Goal: Find specific page/section: Find specific page/section

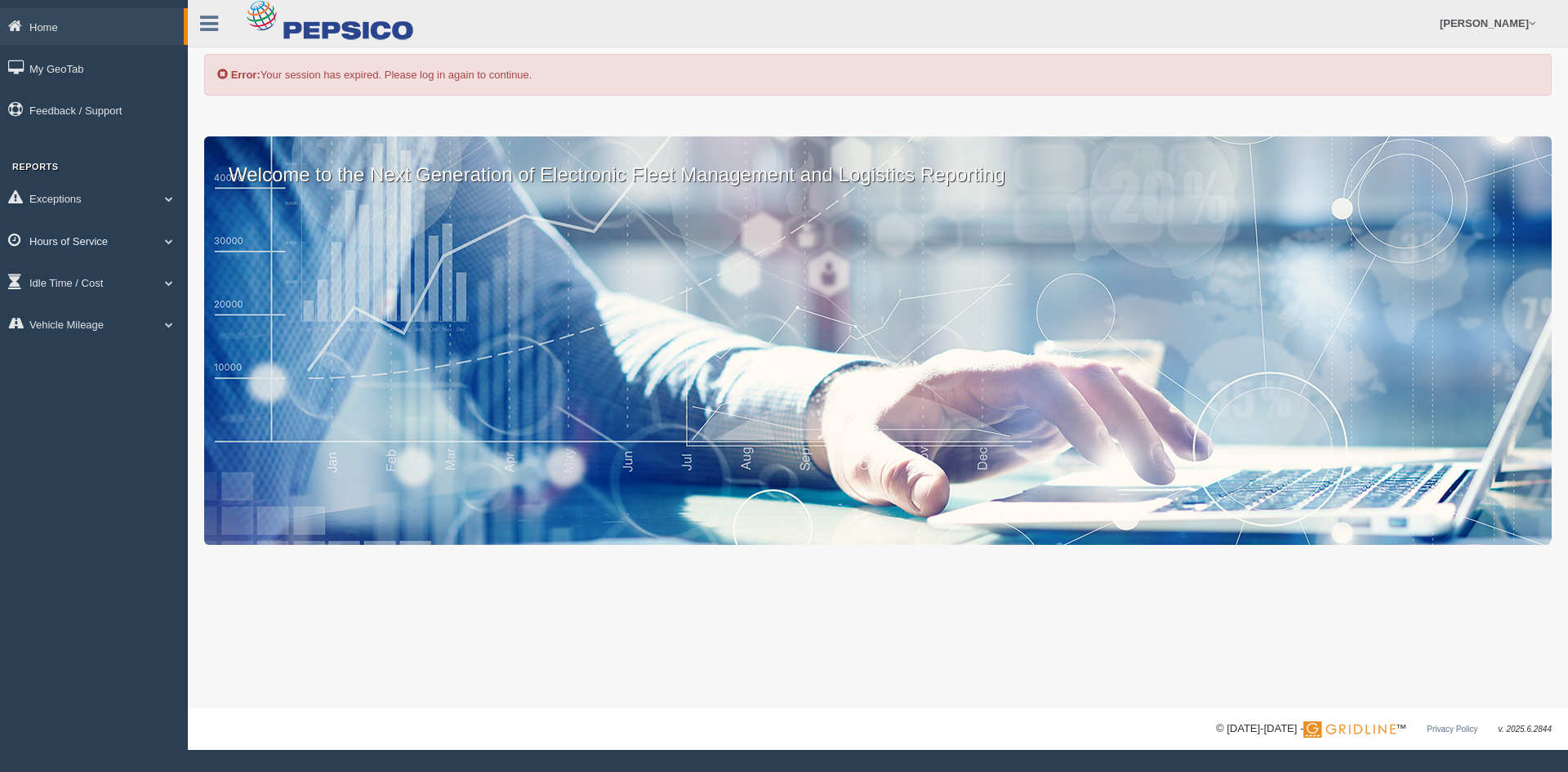
click at [93, 239] on link "Hours of Service" at bounding box center [94, 240] width 187 height 37
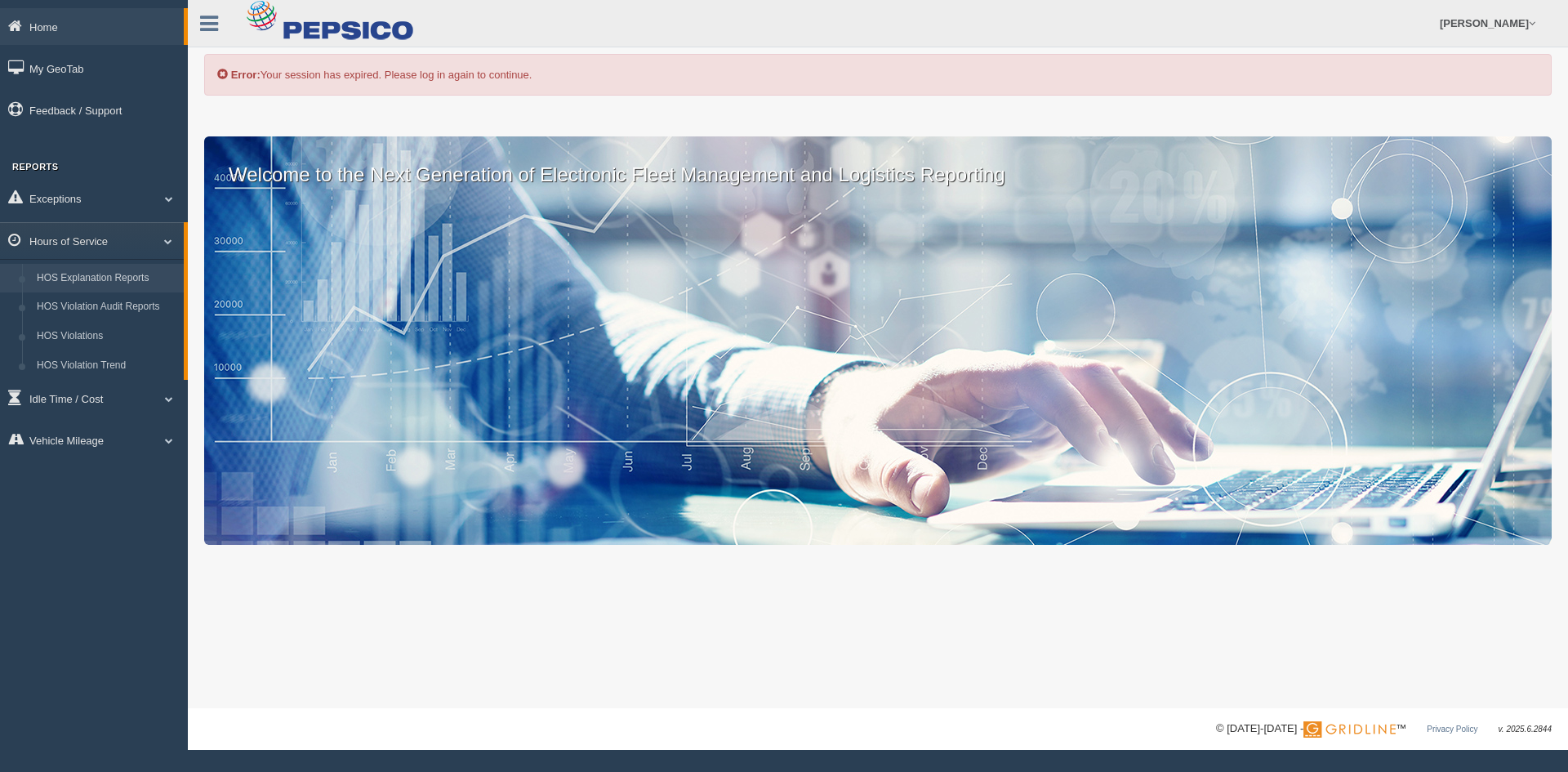
click at [95, 279] on link "HOS Explanation Reports" at bounding box center [107, 279] width 154 height 30
